Goal: Information Seeking & Learning: Stay updated

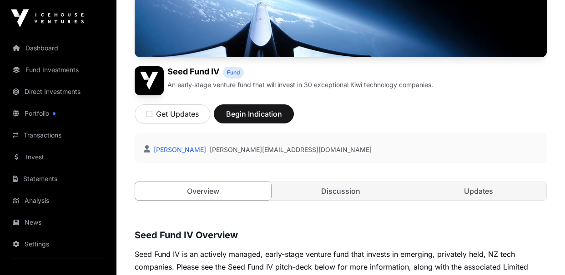
scroll to position [227, 0]
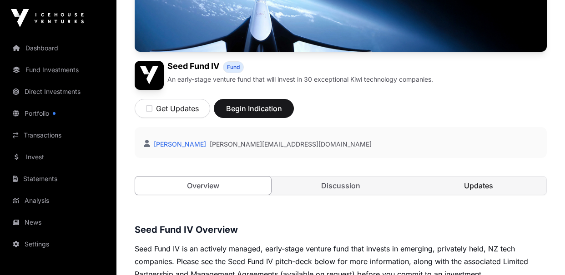
click at [477, 186] on link "Updates" at bounding box center [478, 186] width 136 height 18
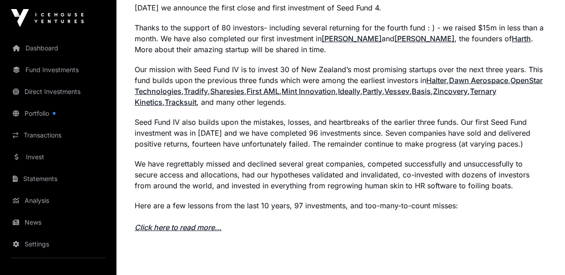
scroll to position [784, 0]
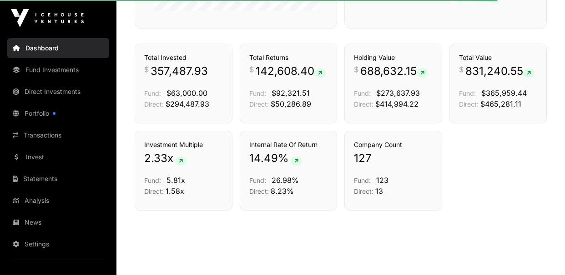
scroll to position [631, 0]
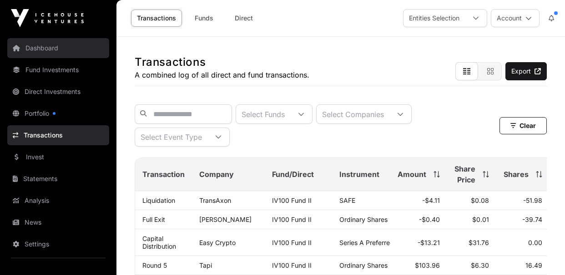
click at [50, 47] on link "Dashboard" at bounding box center [58, 48] width 102 height 20
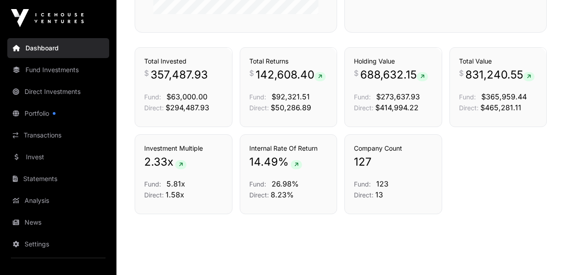
scroll to position [633, 0]
